Goal: Navigation & Orientation: Find specific page/section

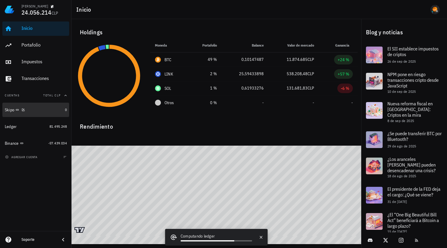
drag, startPoint x: 41, startPoint y: 108, endPoint x: 113, endPoint y: 105, distance: 71.9
click at [41, 108] on div "Skipo" at bounding box center [34, 110] width 58 height 6
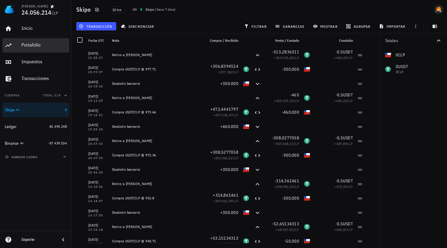
click at [33, 47] on div "Portafolio" at bounding box center [43, 45] width 45 height 6
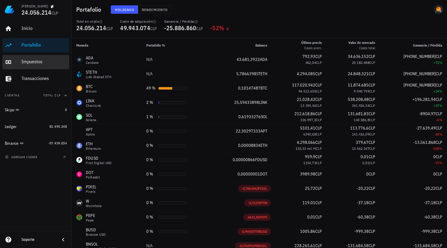
click at [37, 62] on div "Impuestos" at bounding box center [43, 62] width 45 height 6
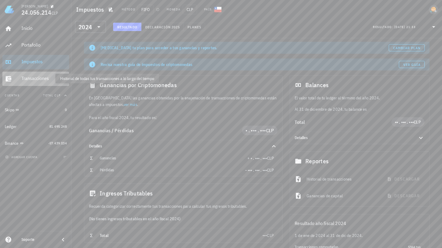
click at [41, 77] on div "Transacciones" at bounding box center [43, 78] width 45 height 6
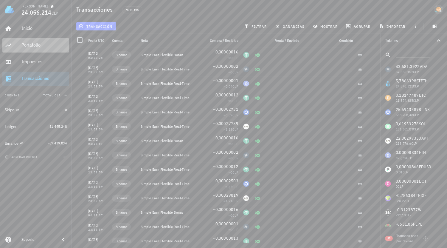
click at [37, 40] on div "Portafolio" at bounding box center [43, 44] width 45 height 13
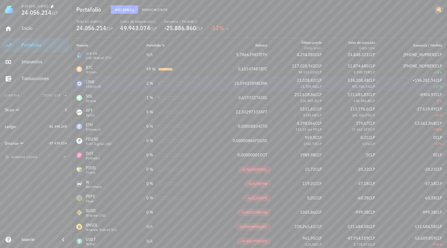
scroll to position [19, 0]
click at [25, 23] on div "Inicio" at bounding box center [43, 28] width 45 height 13
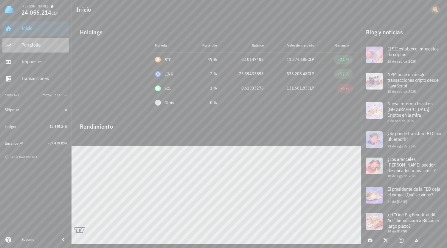
click at [46, 45] on div "Portafolio" at bounding box center [43, 45] width 45 height 6
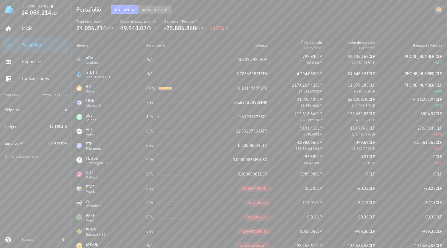
click at [150, 10] on span "Rendimiento" at bounding box center [155, 9] width 26 height 4
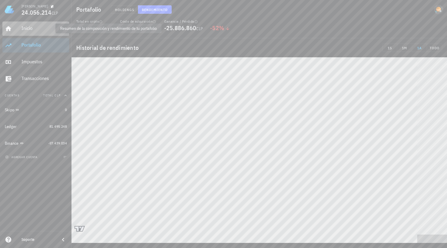
click at [36, 29] on div "Inicio" at bounding box center [43, 28] width 45 height 6
